Goal: Find specific page/section: Find specific page/section

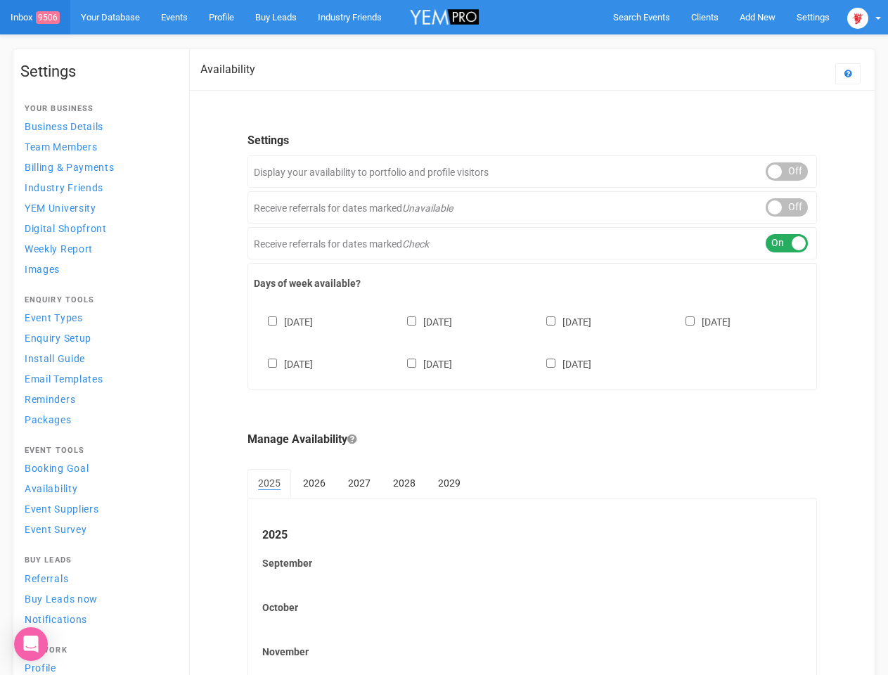
click at [444, 337] on div "[DATE] [DATE] [DATE] [DATE] [DATE] [DATE] [DATE]" at bounding box center [532, 336] width 557 height 84
click at [641, 17] on span "Search Events" at bounding box center [641, 17] width 57 height 11
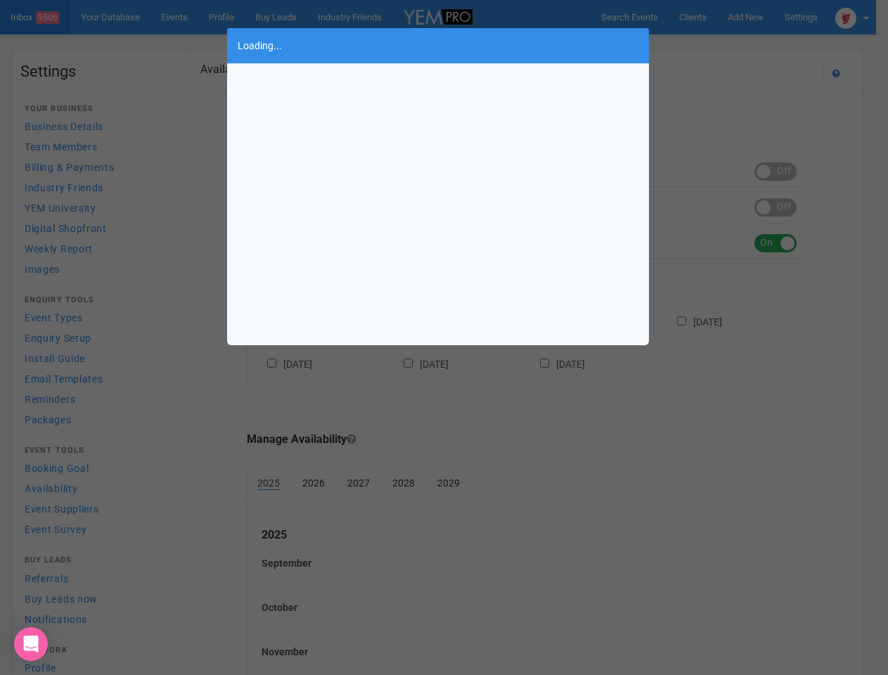
click at [757, 17] on div "Loading..." at bounding box center [444, 337] width 888 height 675
click at [725, 45] on div "Loading..." at bounding box center [444, 337] width 888 height 675
click at [864, 17] on div "Loading..." at bounding box center [444, 337] width 888 height 675
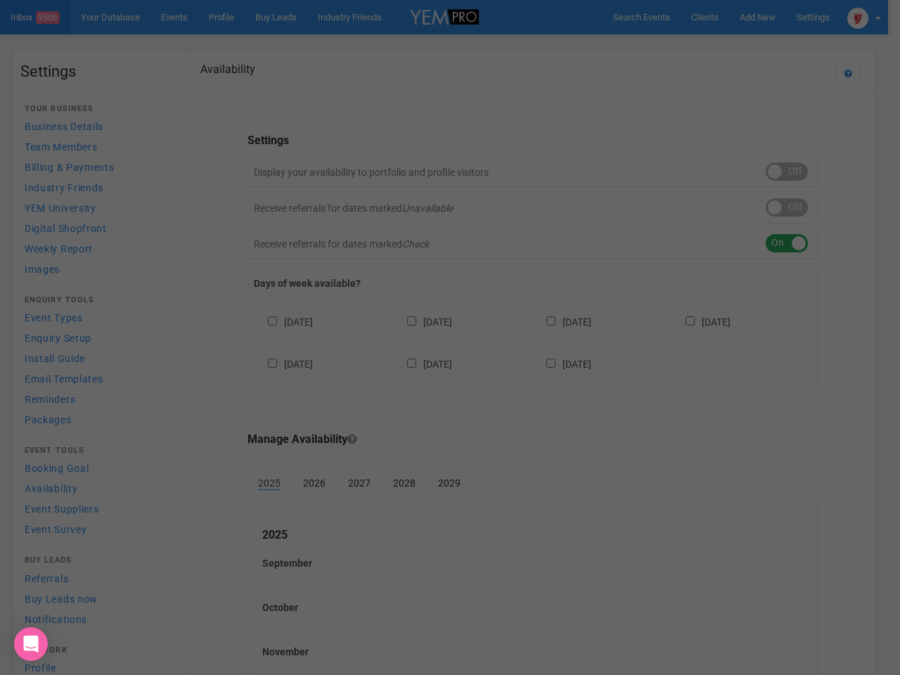
click at [787, 172] on div "Loading..." at bounding box center [450, 337] width 900 height 675
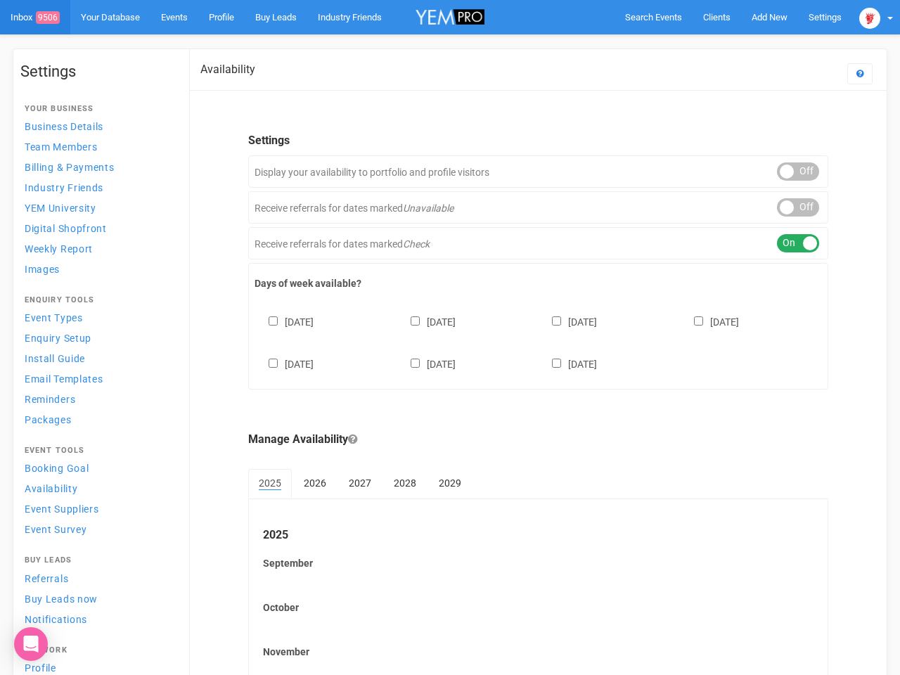
click at [787, 207] on body "Search Events Clients Add New New Client New Event New Enquiry Settings [GEOGRA…" at bounding box center [450, 407] width 900 height 814
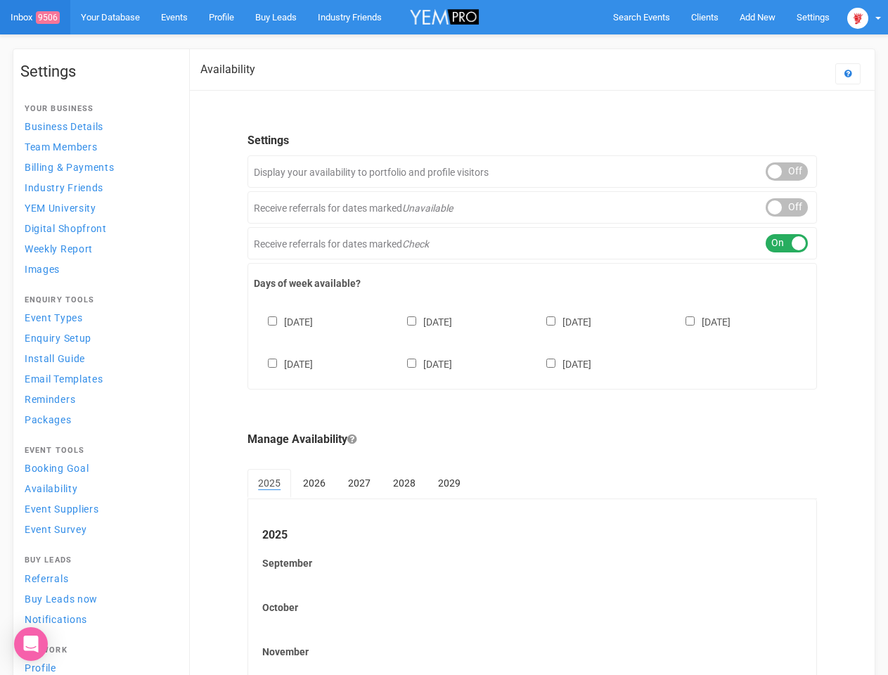
click at [787, 243] on div "ON OFF" at bounding box center [787, 243] width 42 height 18
click at [532, 341] on div "[DATE] [DATE] [DATE] [DATE] [DATE] [DATE] [DATE]" at bounding box center [532, 336] width 557 height 84
